Goal: Communication & Community: Answer question/provide support

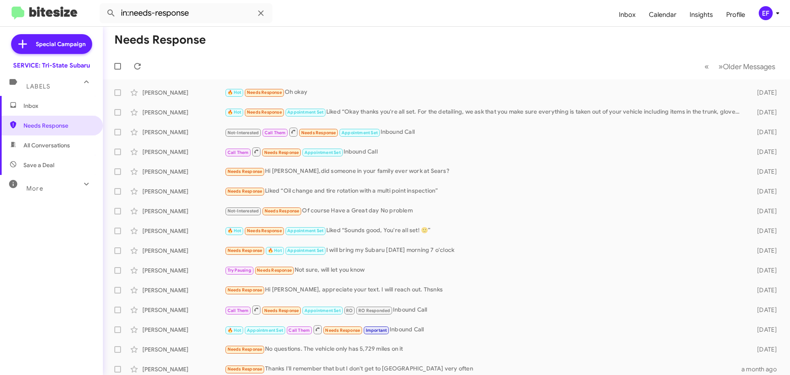
click at [31, 102] on span "Inbox" at bounding box center [58, 106] width 70 height 8
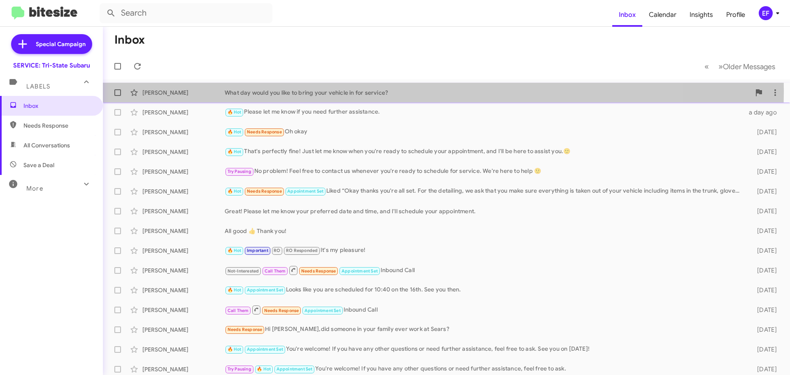
click at [158, 91] on div "[PERSON_NAME]" at bounding box center [183, 92] width 82 height 8
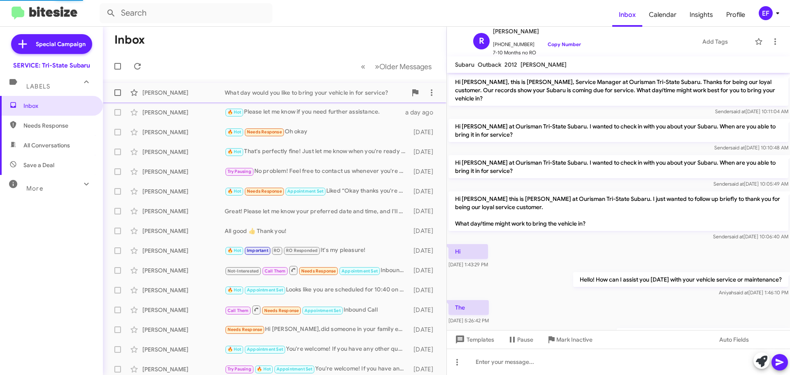
scroll to position [33, 0]
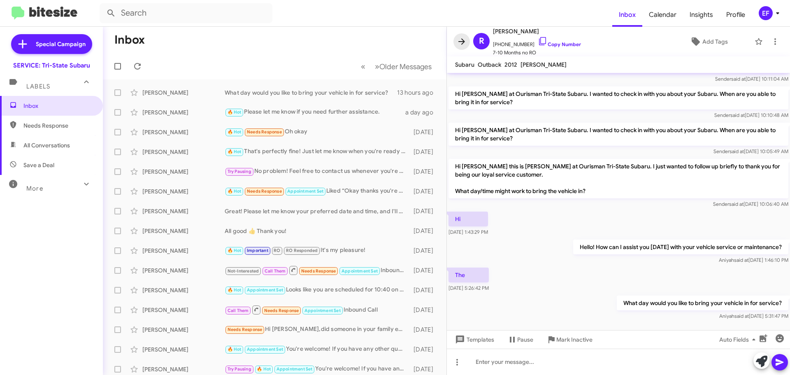
click at [461, 41] on icon at bounding box center [461, 41] width 7 height 6
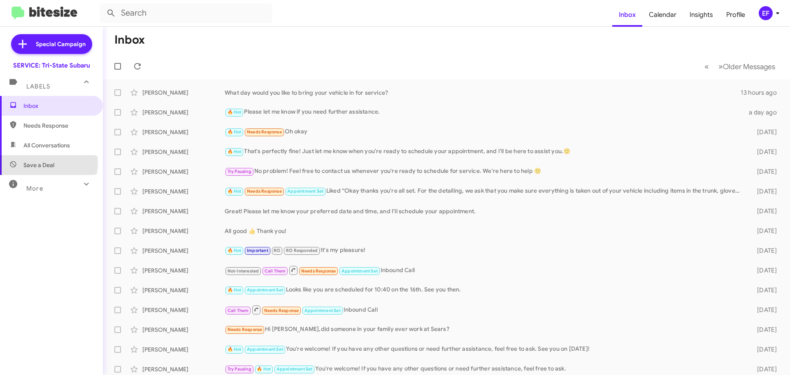
click at [42, 163] on span "Save a Deal" at bounding box center [38, 165] width 31 height 8
type input "in:not-interested"
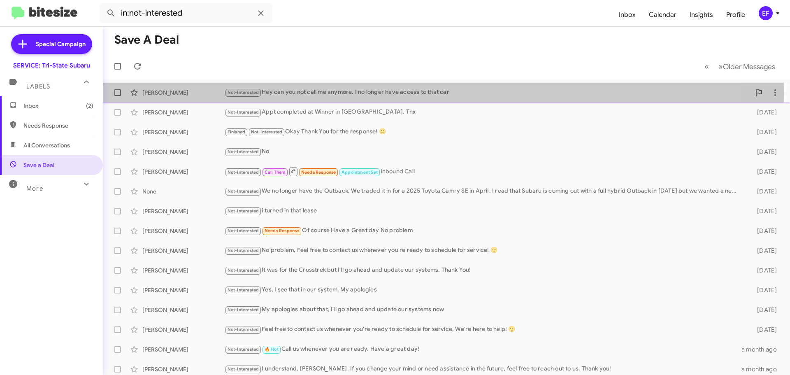
click at [343, 93] on div "Not-Interested Hey can you not call me anymore. I no longer have access to that…" at bounding box center [488, 92] width 526 height 9
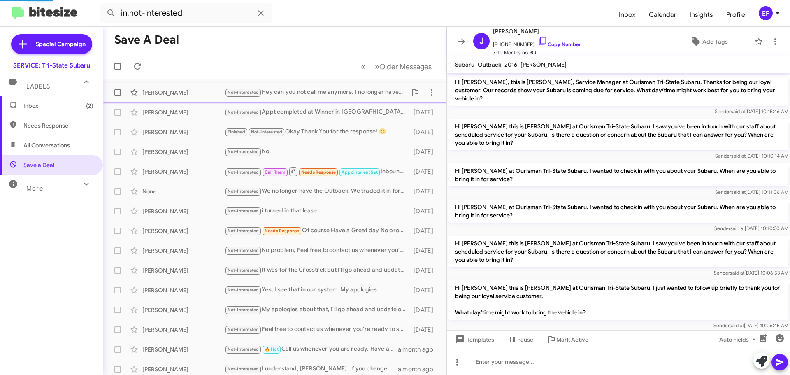
scroll to position [36, 0]
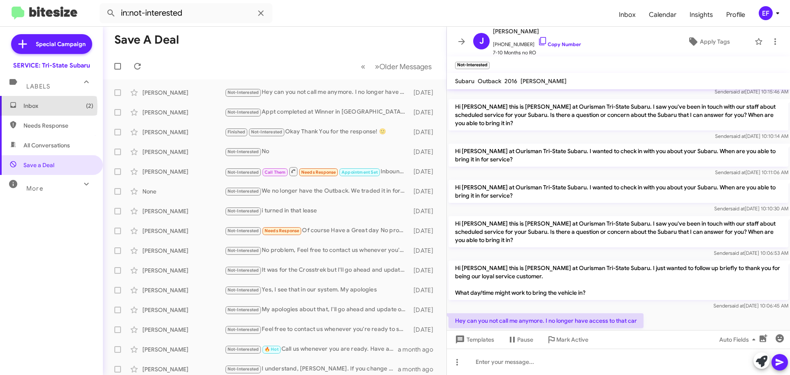
click at [34, 107] on span "Inbox (2)" at bounding box center [58, 106] width 70 height 8
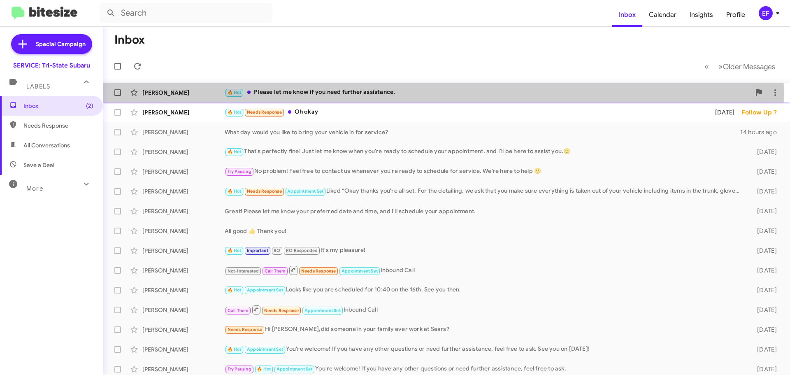
click at [298, 93] on div "🔥 Hot Please let me know if you need further assistance." at bounding box center [488, 92] width 526 height 9
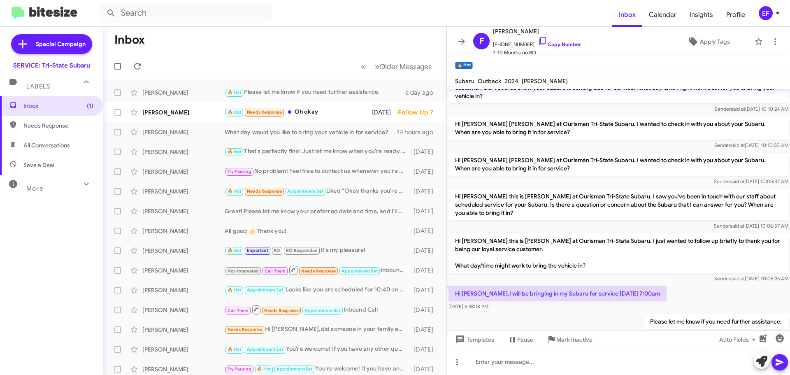
scroll to position [35, 0]
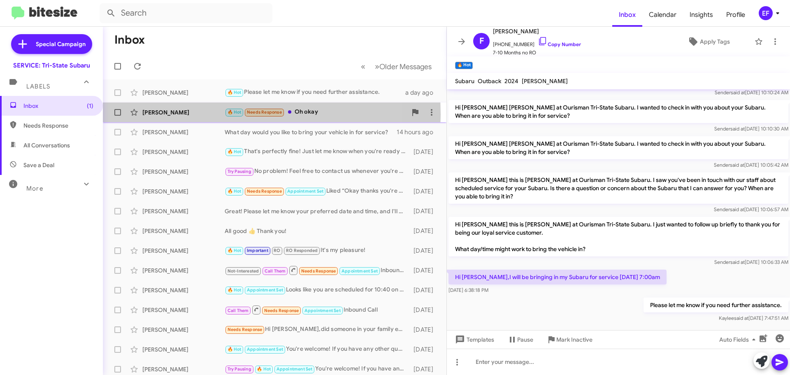
click at [160, 114] on div "[PERSON_NAME]" at bounding box center [183, 112] width 82 height 8
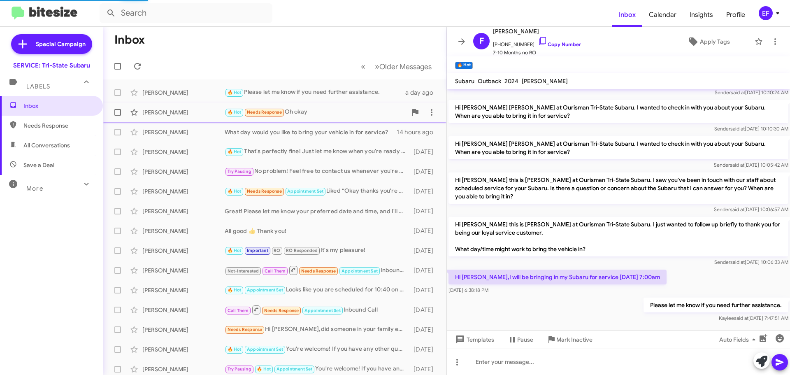
scroll to position [254, 0]
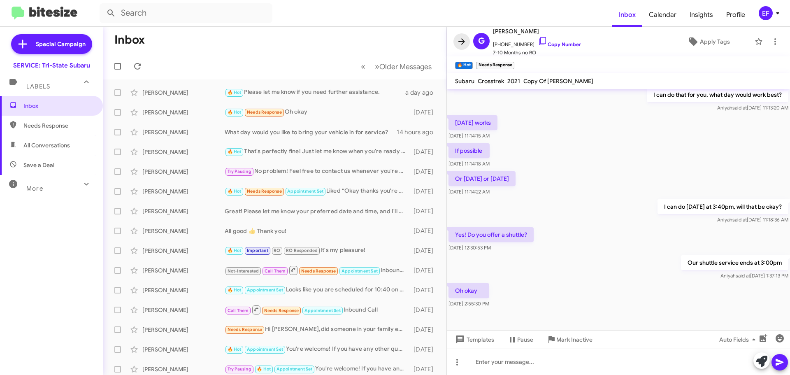
click at [464, 41] on icon at bounding box center [461, 41] width 7 height 6
